Goal: Task Accomplishment & Management: Manage account settings

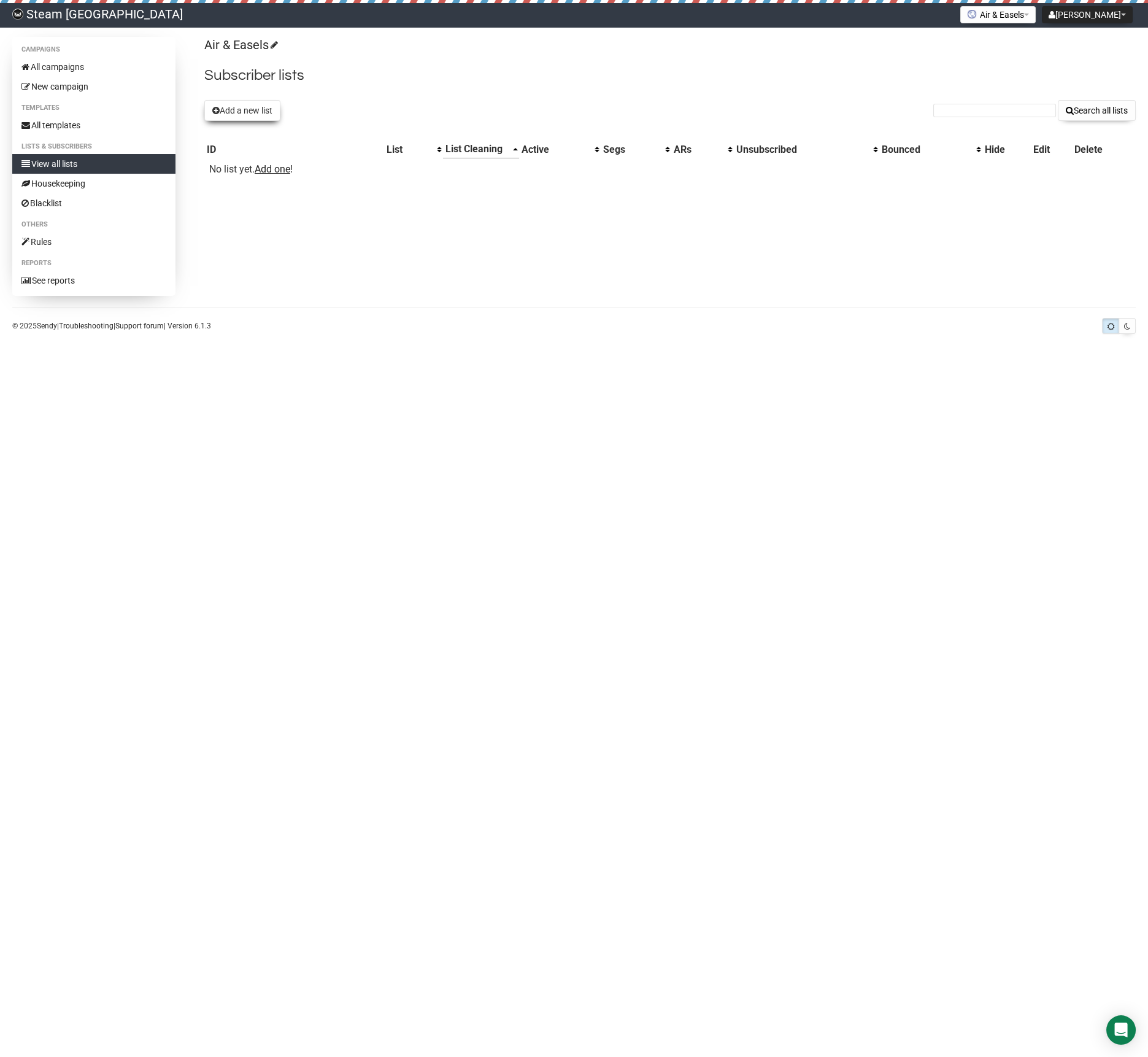
click at [238, 109] on button "Add a new list" at bounding box center [242, 110] width 76 height 21
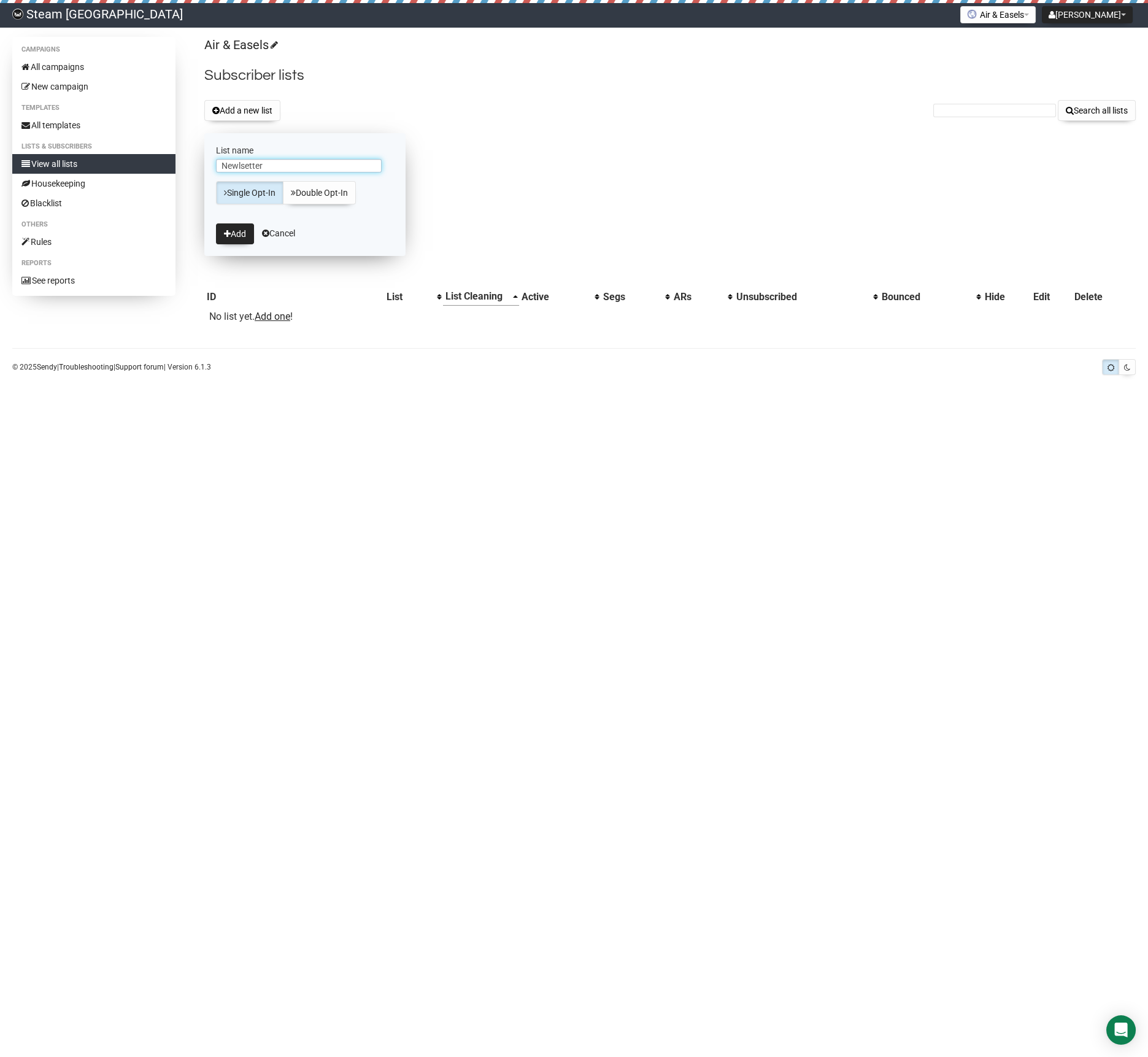
click at [244, 163] on input "Newlsetter" at bounding box center [299, 165] width 166 height 14
type input "N"
type input "General Promo"
click at [230, 233] on icon "submit" at bounding box center [227, 234] width 6 height 9
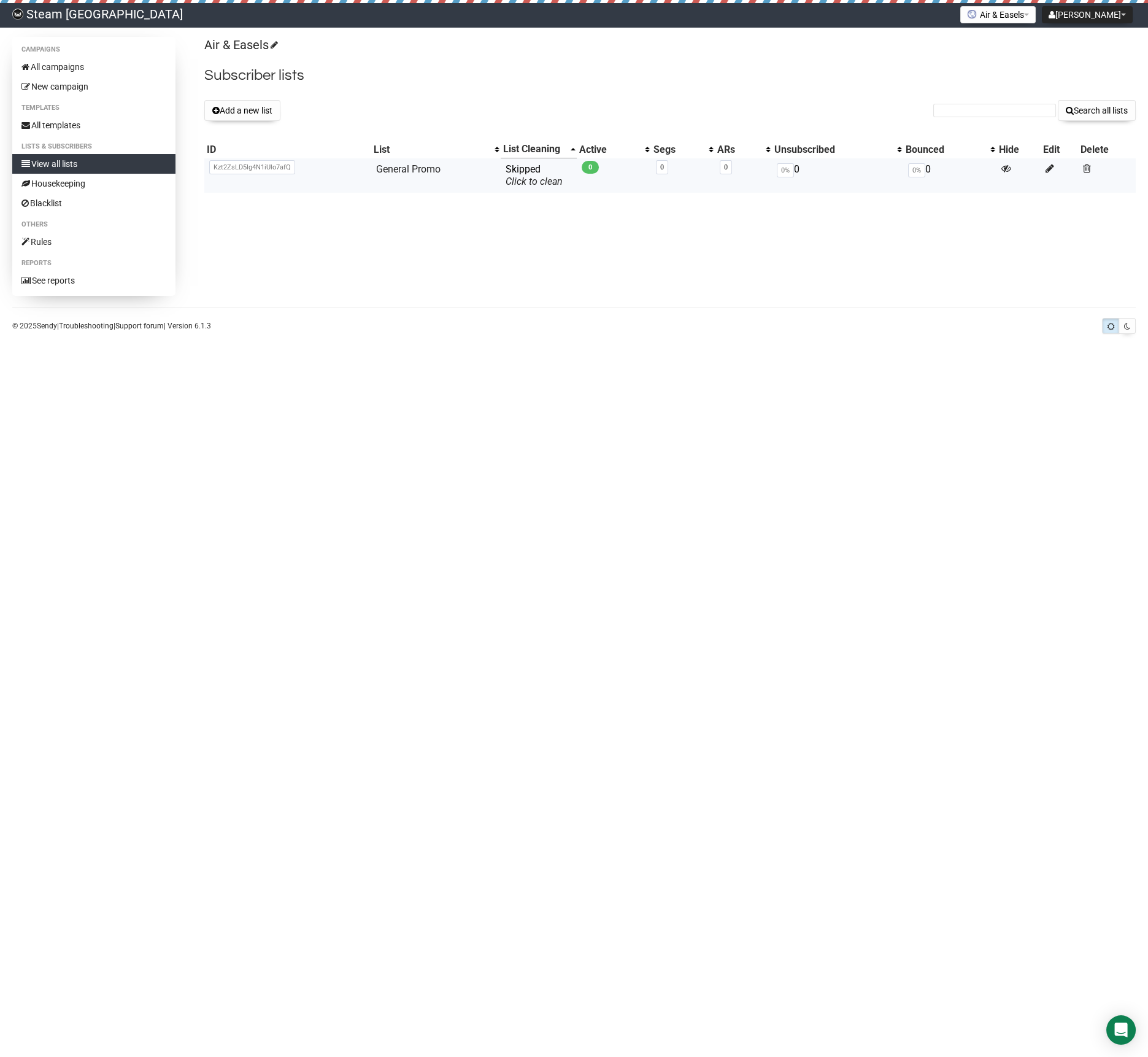
click at [226, 174] on span "Kzt2ZsLD5Ig4N1iUlo7afQ" at bounding box center [252, 167] width 86 height 14
